Goal: Information Seeking & Learning: Learn about a topic

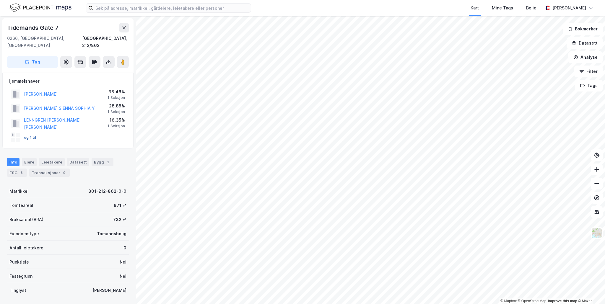
click at [0, 0] on button "og 1 til" at bounding box center [0, 0] width 0 height 0
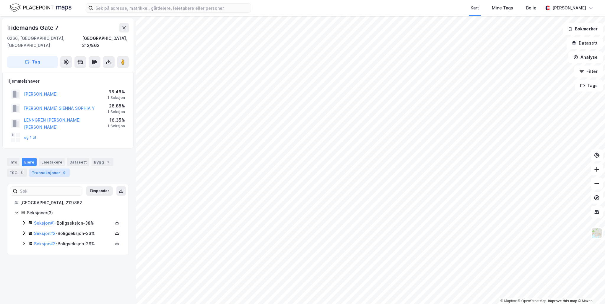
click at [48, 169] on div "Transaksjoner 9" at bounding box center [49, 173] width 40 height 8
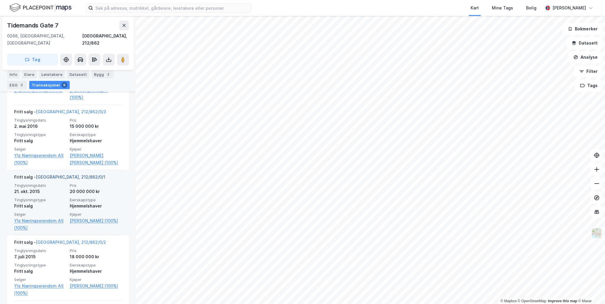
scroll to position [398, 0]
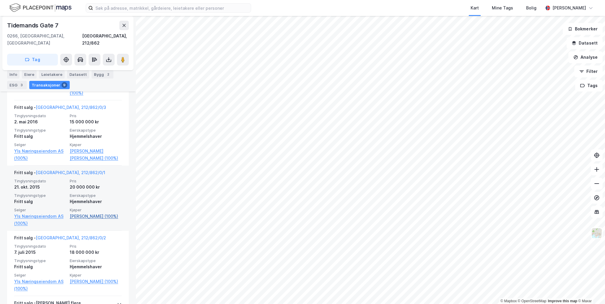
click at [88, 213] on link "[PERSON_NAME] (100%)" at bounding box center [96, 216] width 52 height 7
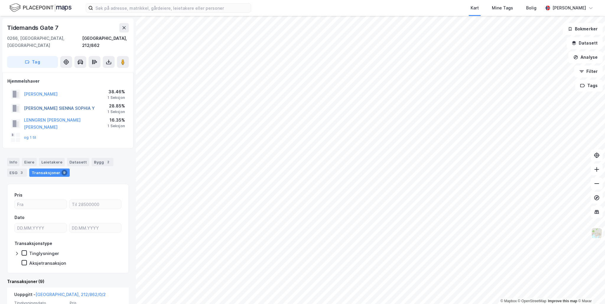
click at [0, 0] on button "[PERSON_NAME] SIENNA SOPHIA Y" at bounding box center [0, 0] width 0 height 0
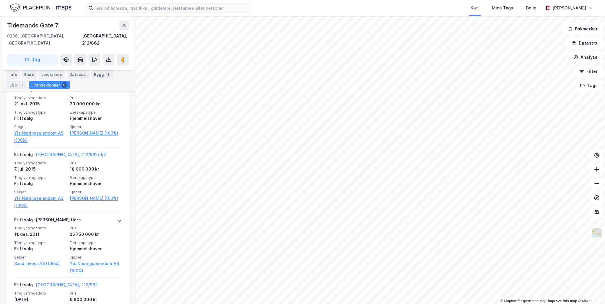
scroll to position [491, 0]
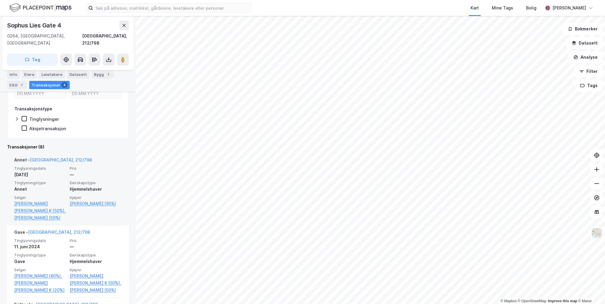
scroll to position [65, 0]
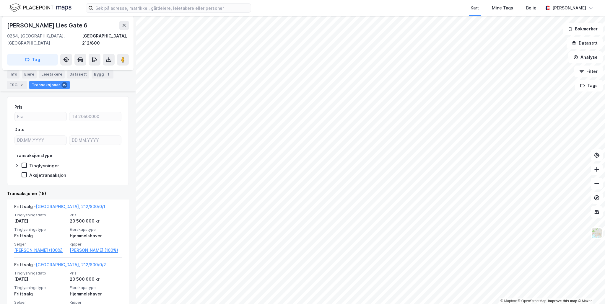
scroll to position [58, 0]
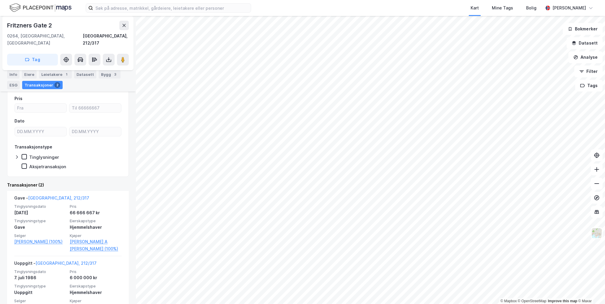
scroll to position [62, 0]
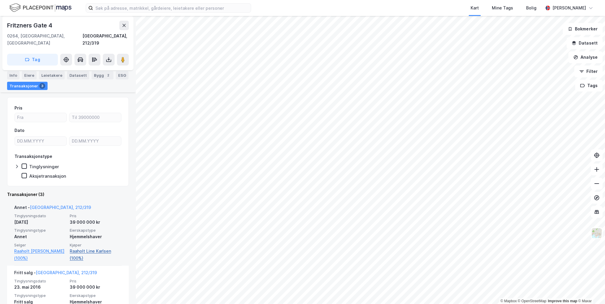
scroll to position [27, 0]
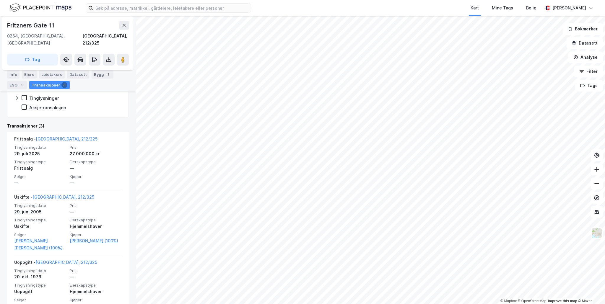
scroll to position [140, 0]
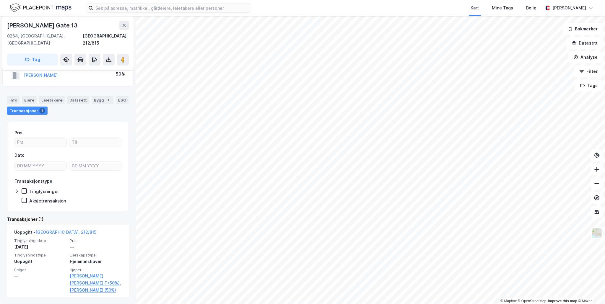
scroll to position [30, 0]
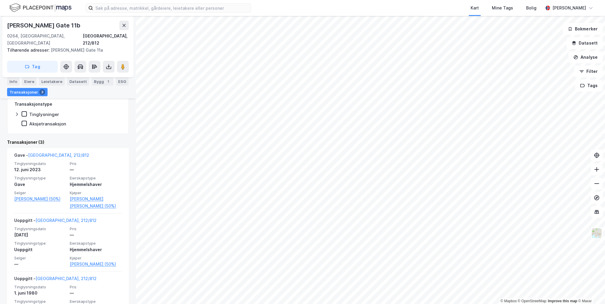
scroll to position [113, 0]
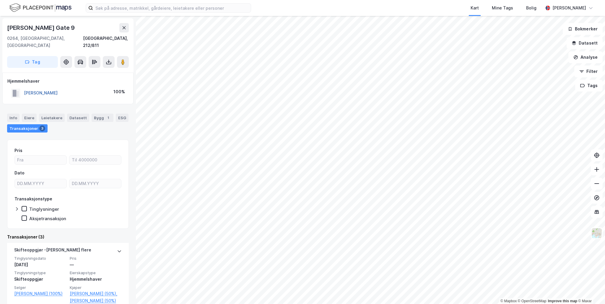
click at [0, 0] on button "[PERSON_NAME]" at bounding box center [0, 0] width 0 height 0
